Goal: Task Accomplishment & Management: Manage account settings

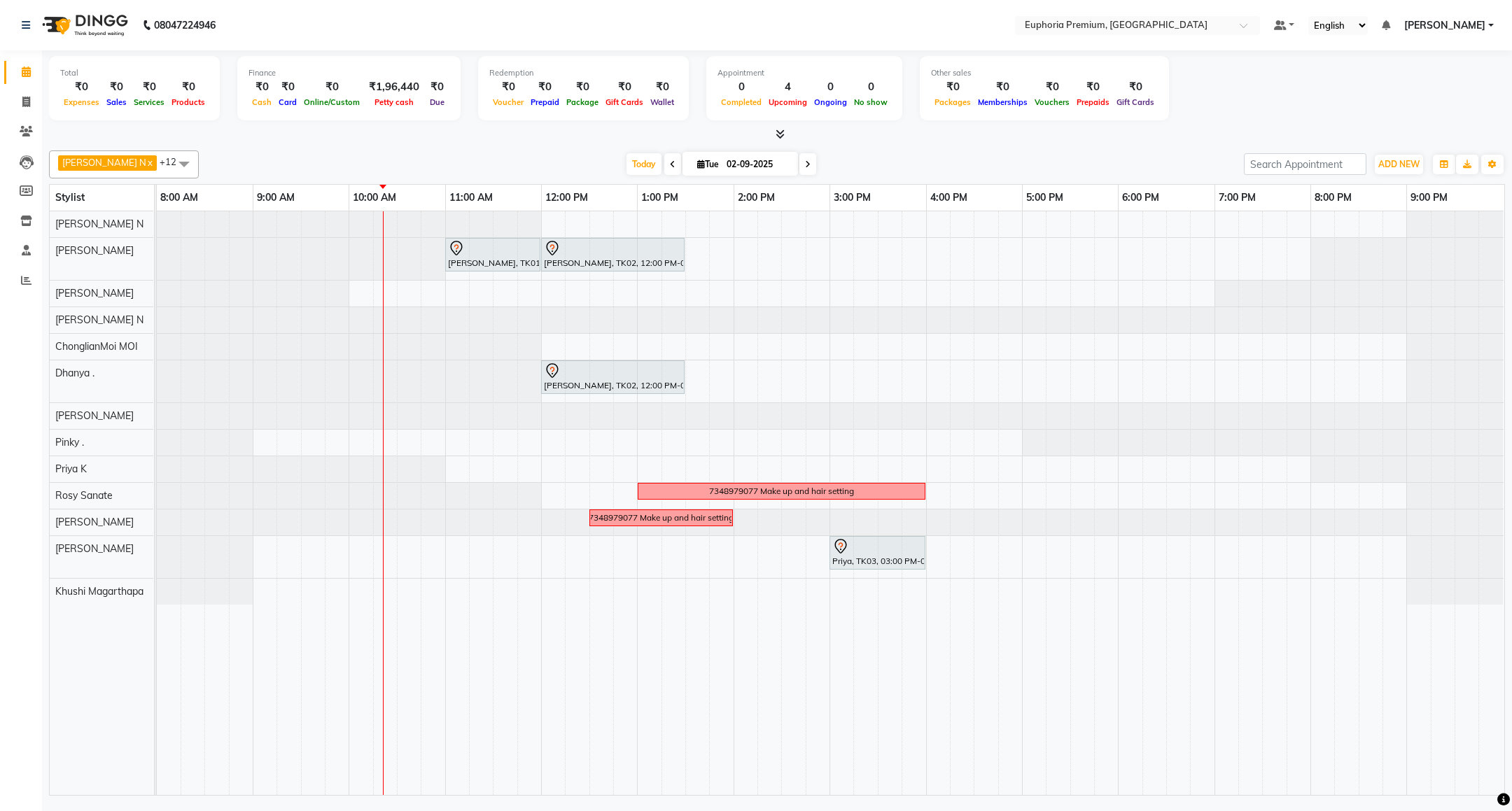
click at [1441, 24] on span "[PERSON_NAME]" at bounding box center [1444, 26] width 81 height 15
click at [1437, 89] on link "Sign out" at bounding box center [1422, 96] width 128 height 22
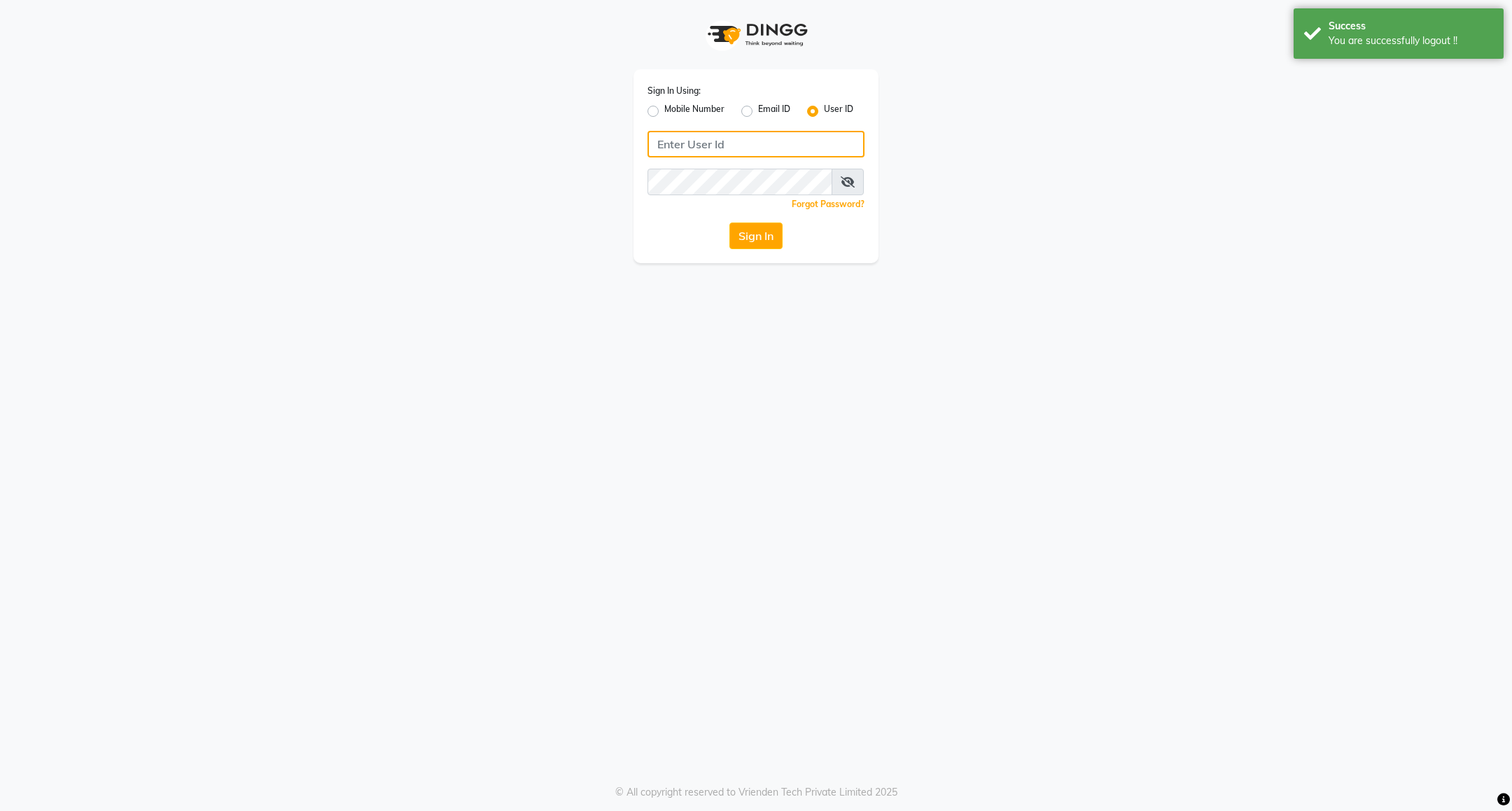
type input "7411165600"
click at [677, 107] on label "Mobile Number" at bounding box center [694, 111] width 61 height 17
click at [673, 107] on input "Mobile Number" at bounding box center [669, 107] width 9 height 9
radio input "true"
radio input "false"
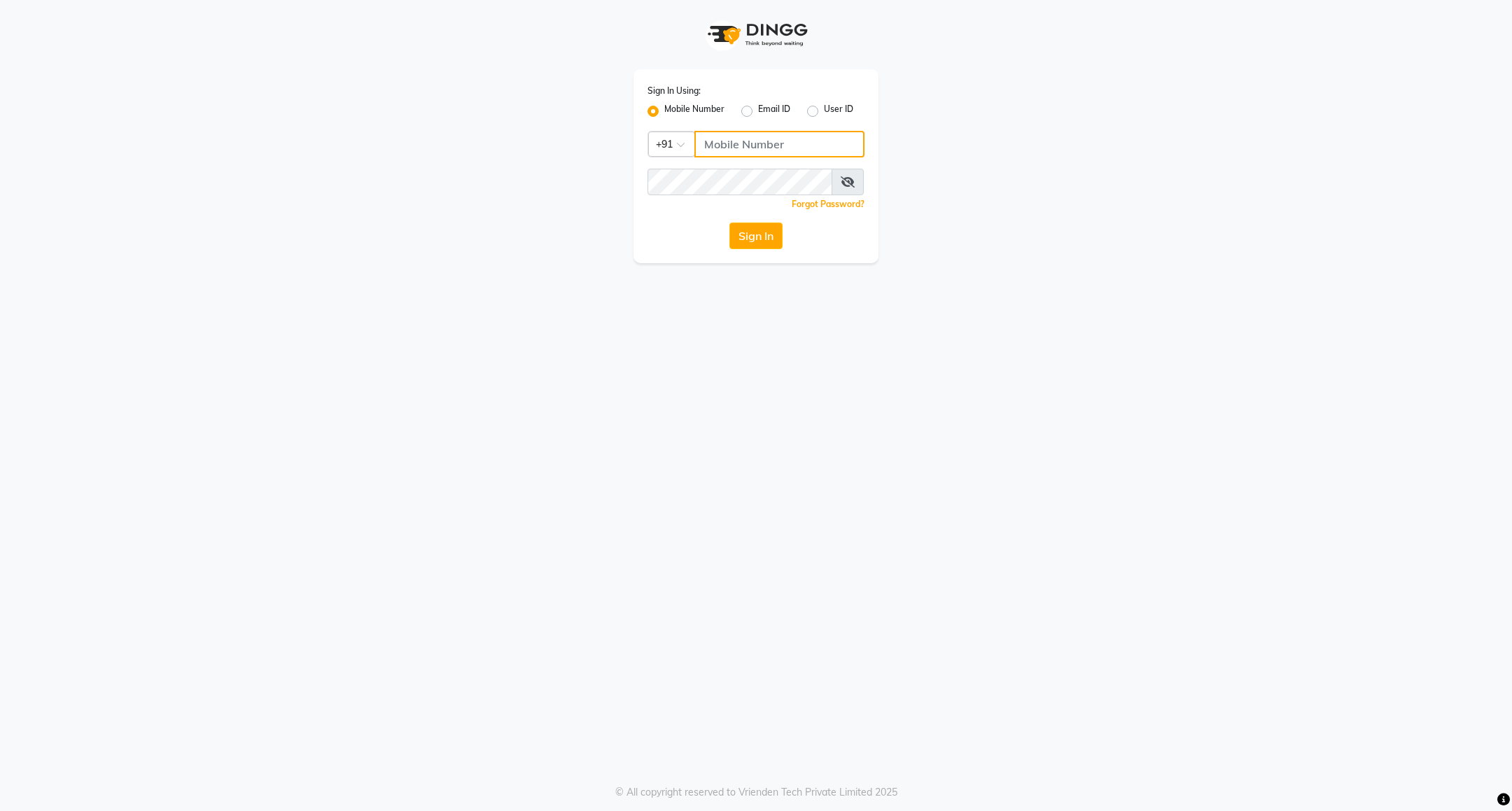
click at [736, 151] on input "Username" at bounding box center [779, 144] width 170 height 26
type input "8884568139"
click at [762, 240] on button "Sign In" at bounding box center [756, 236] width 53 height 26
